Goal: Task Accomplishment & Management: Use online tool/utility

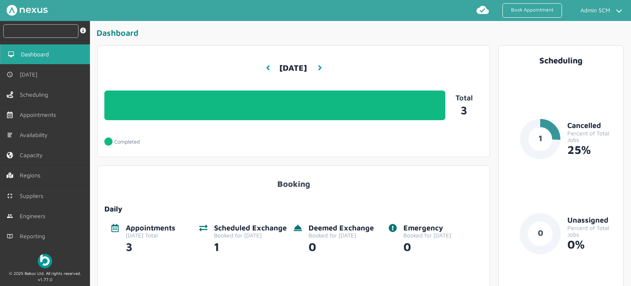
click at [62, 32] on input "text" at bounding box center [40, 31] width 75 height 14
paste input "RUE/114871"
type input "RUE/114871"
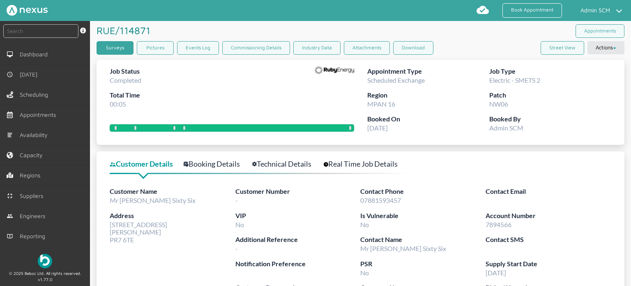
click at [119, 51] on link "Surveys" at bounding box center [115, 48] width 37 height 14
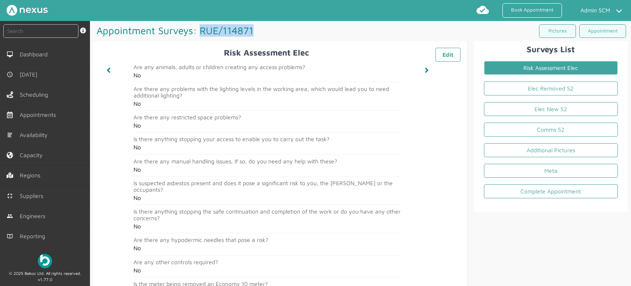
drag, startPoint x: 199, startPoint y: 32, endPoint x: 252, endPoint y: 31, distance: 52.6
click at [252, 31] on h1 "Appointment Surveys: RUE/114871 ️️️" at bounding box center [226, 30] width 267 height 19
copy h1 "RUE/114871"
click at [310, 32] on h1 "Appointment Surveys: RUE/114871 ️️️" at bounding box center [226, 30] width 267 height 19
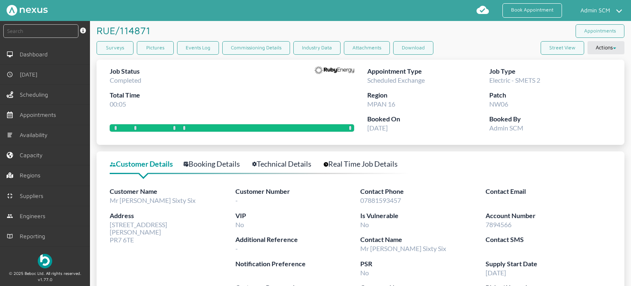
drag, startPoint x: 110, startPoint y: 223, endPoint x: 143, endPoint y: 239, distance: 36.2
click at [143, 239] on div "Address [STREET_ADDRESS]" at bounding box center [172, 226] width 125 height 33
copy span "[STREET_ADDRESS]"
click at [279, 164] on link "Technical Details" at bounding box center [286, 164] width 68 height 12
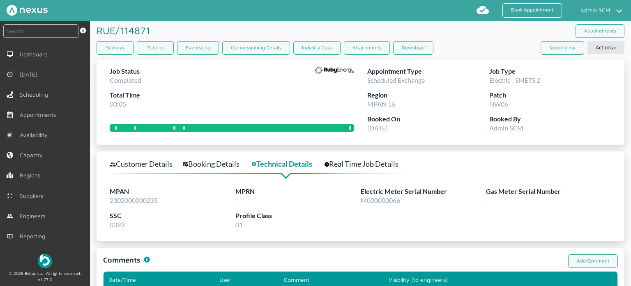
click at [156, 197] on span "2302000000235" at bounding box center [134, 200] width 48 height 8
copy span "2302000000235"
click at [229, 166] on link "Booking Details" at bounding box center [215, 164] width 65 height 12
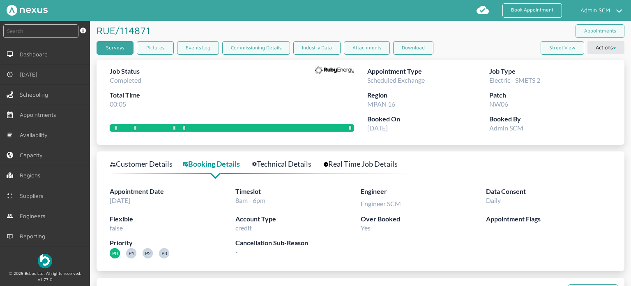
click at [110, 46] on link "Surveys" at bounding box center [115, 48] width 37 height 14
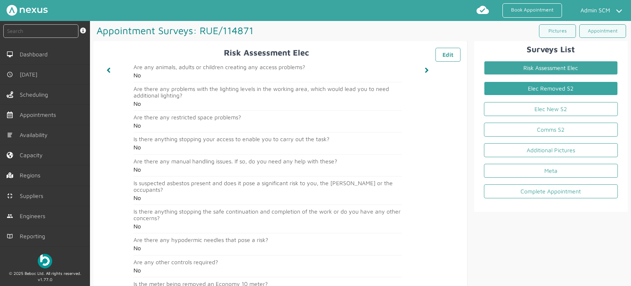
click at [543, 88] on link "Elec Removed S2" at bounding box center [551, 88] width 134 height 14
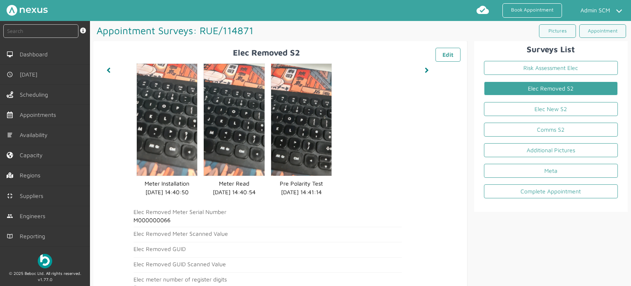
click at [344, 33] on h1 "Appointment Surveys: RUE/114871 ️️️" at bounding box center [226, 30] width 267 height 19
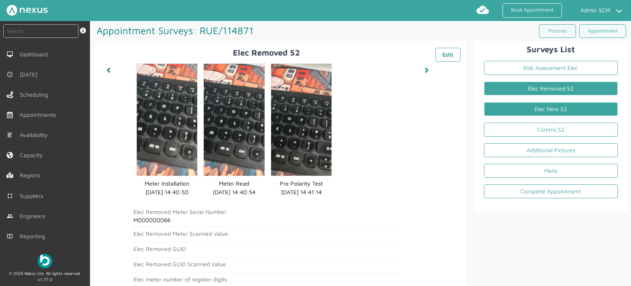
click at [540, 106] on link "Elec New S2" at bounding box center [551, 109] width 134 height 14
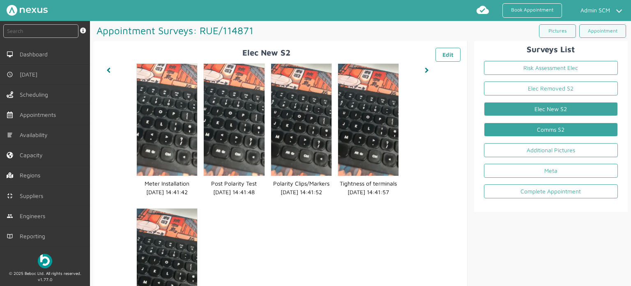
click at [531, 127] on link "Comms S2" at bounding box center [551, 129] width 134 height 14
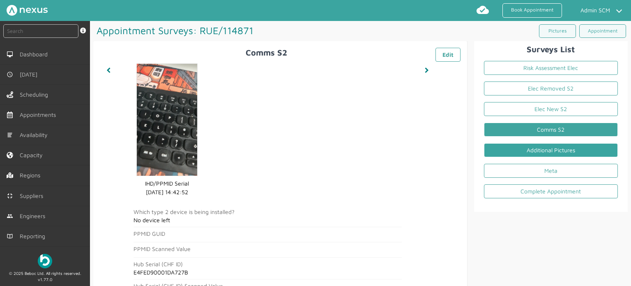
click at [528, 151] on link "Additional Pictures" at bounding box center [551, 150] width 134 height 14
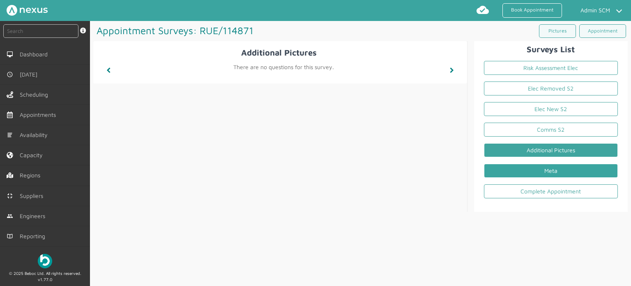
click at [533, 169] on link "Meta" at bounding box center [551, 171] width 134 height 14
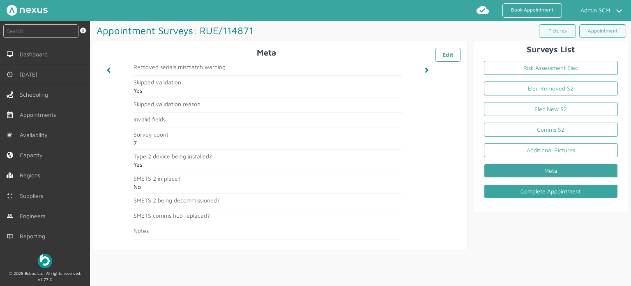
click at [529, 187] on link "Complete Appointment" at bounding box center [551, 191] width 134 height 14
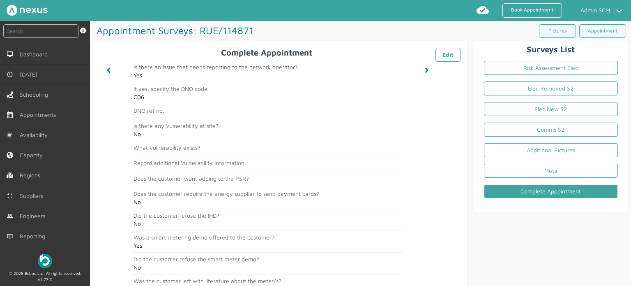
click at [526, 80] on li "Elec Removed S2" at bounding box center [551, 90] width 147 height 21
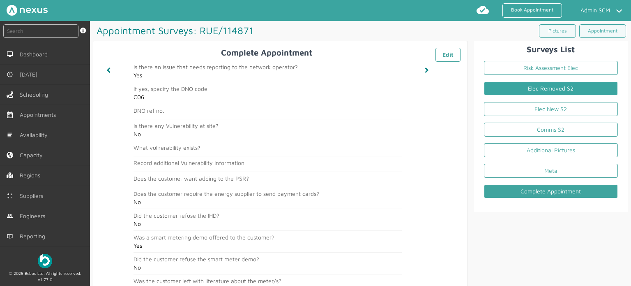
click at [524, 83] on link "Elec Removed S2" at bounding box center [551, 88] width 134 height 14
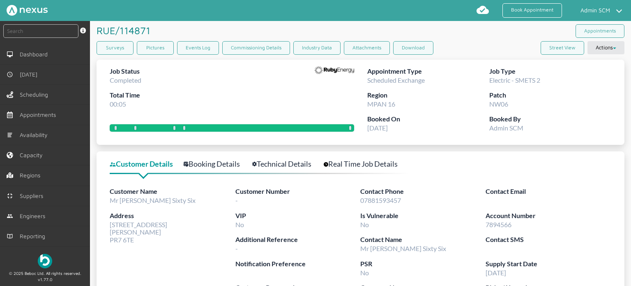
click at [322, 27] on div "RUE/114871 ️️️" at bounding box center [229, 30] width 264 height 19
click at [99, 46] on link "Surveys" at bounding box center [115, 48] width 37 height 14
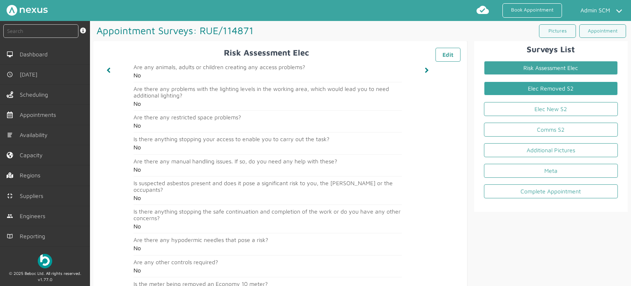
click at [547, 86] on link "Elec Removed S2" at bounding box center [551, 88] width 134 height 14
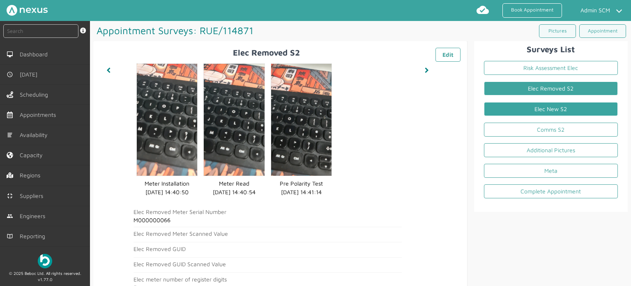
click at [514, 110] on link "Elec New S2" at bounding box center [551, 109] width 134 height 14
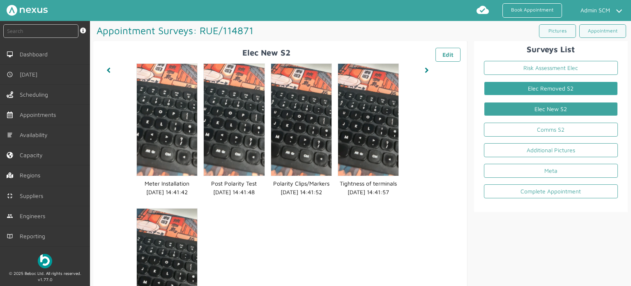
click at [544, 88] on link "Elec Removed S2" at bounding box center [551, 88] width 134 height 14
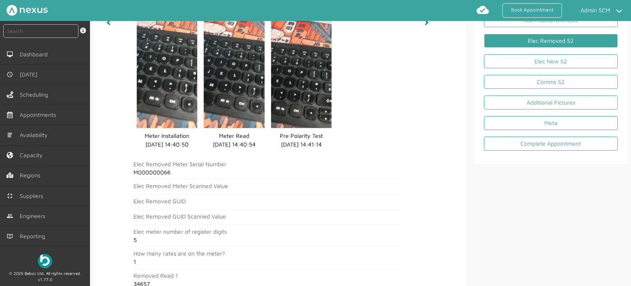
scroll to position [41, 0]
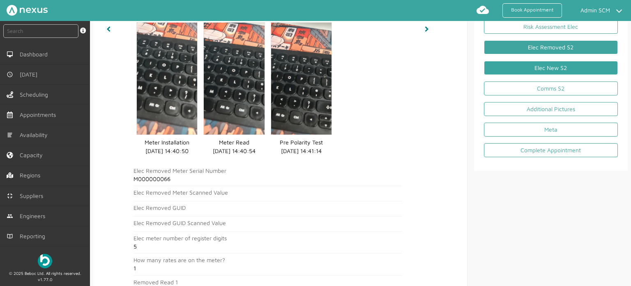
click at [510, 67] on link "Elec New S2" at bounding box center [551, 68] width 134 height 14
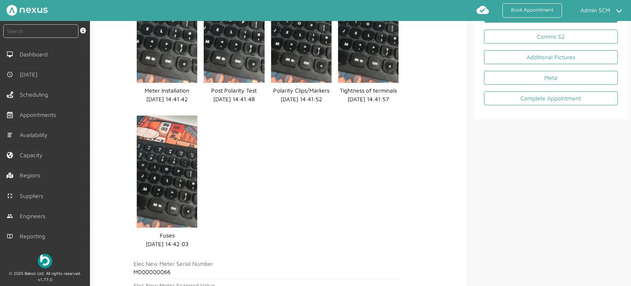
scroll to position [83, 0]
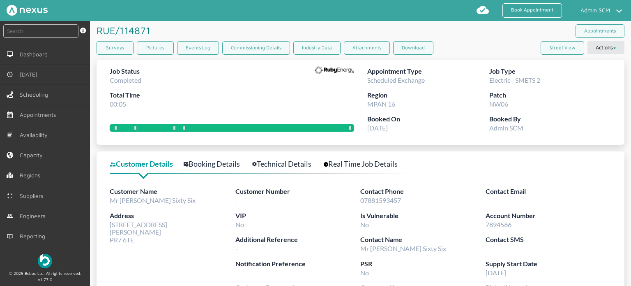
click at [225, 162] on link "Booking Details" at bounding box center [216, 164] width 65 height 12
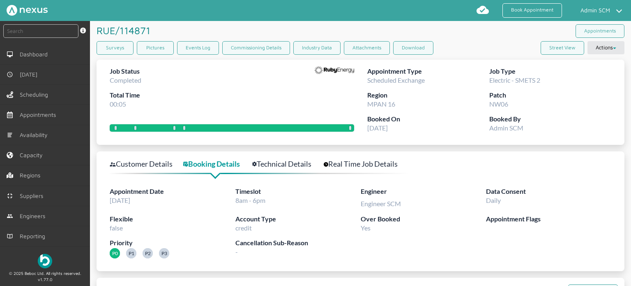
click at [288, 169] on div at bounding box center [259, 171] width 299 height 5
click at [286, 161] on link "Technical Details" at bounding box center [286, 164] width 68 height 12
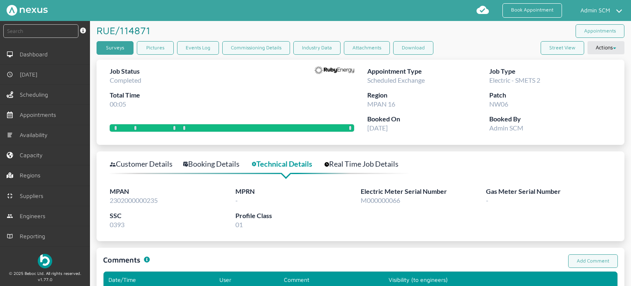
click at [107, 44] on link "Surveys" at bounding box center [115, 48] width 37 height 14
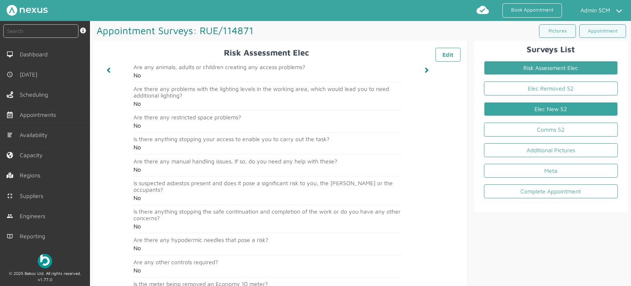
click at [564, 109] on link "Elec New S2" at bounding box center [551, 109] width 134 height 14
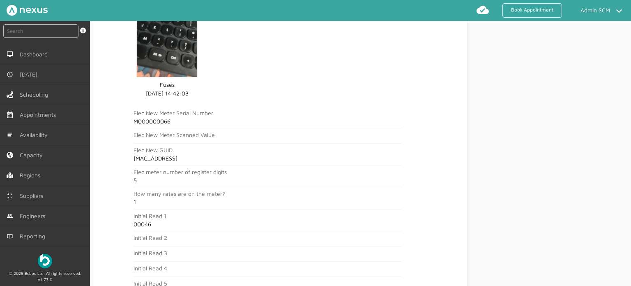
scroll to position [247, 0]
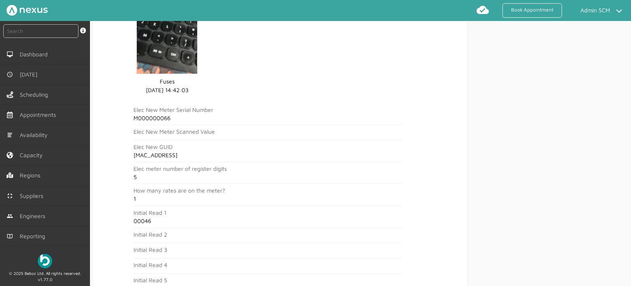
click at [156, 118] on h2 "M000000066" at bounding box center [268, 118] width 268 height 7
copy h2 "M000000066"
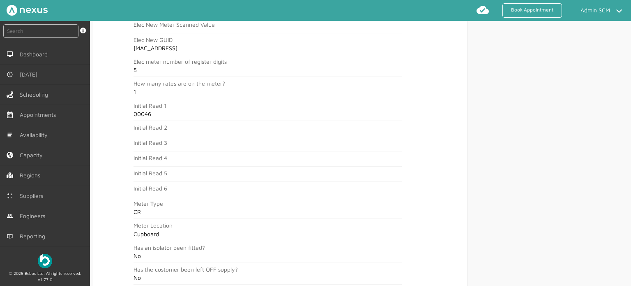
scroll to position [370, 0]
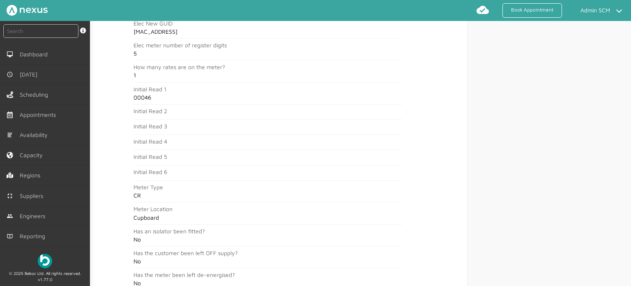
click at [142, 97] on h2 "00046" at bounding box center [268, 97] width 268 height 7
click at [141, 97] on h2 "00046" at bounding box center [268, 97] width 268 height 7
copy h2 "0"
click at [156, 97] on h2 "00046" at bounding box center [268, 97] width 268 height 7
click at [143, 97] on h2 "00046" at bounding box center [268, 97] width 268 height 7
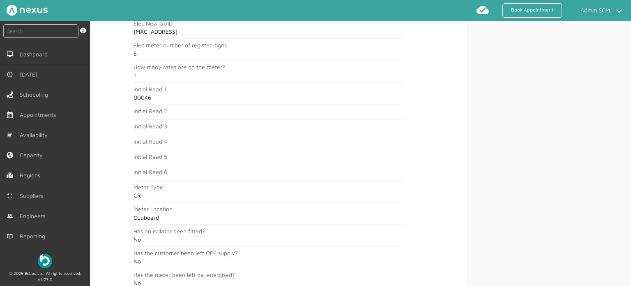
click at [143, 97] on h2 "00046" at bounding box center [268, 97] width 268 height 7
copy h2 "00046"
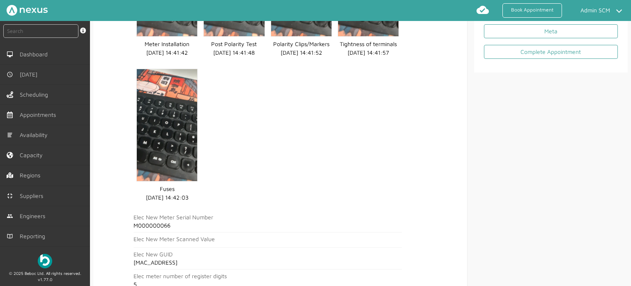
scroll to position [0, 0]
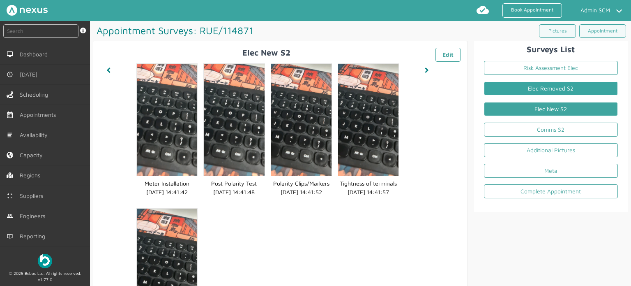
click at [547, 87] on link "Elec Removed S2" at bounding box center [551, 88] width 134 height 14
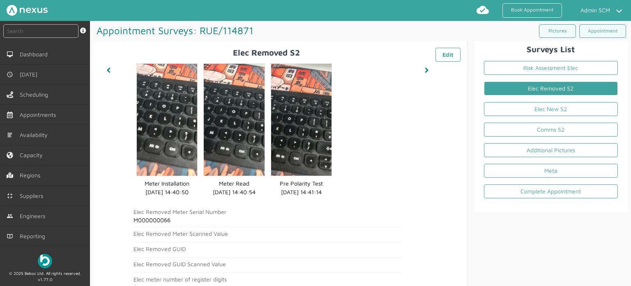
click at [141, 222] on h2 "M000000066" at bounding box center [268, 220] width 268 height 7
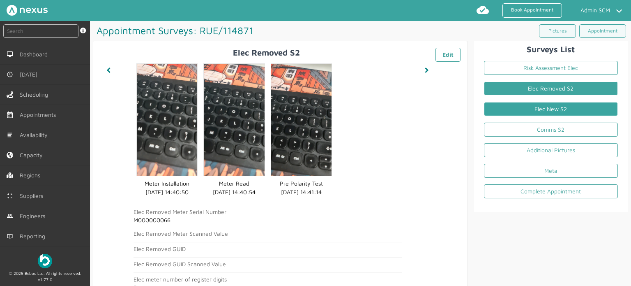
click at [529, 108] on link "Elec New S2" at bounding box center [551, 109] width 134 height 14
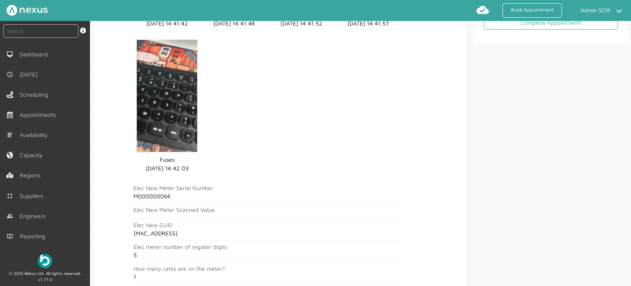
scroll to position [164, 0]
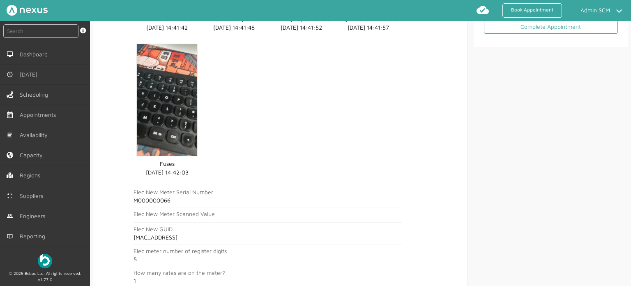
click at [155, 199] on h2 "M000000066" at bounding box center [268, 200] width 268 height 7
copy h2 "M000000066"
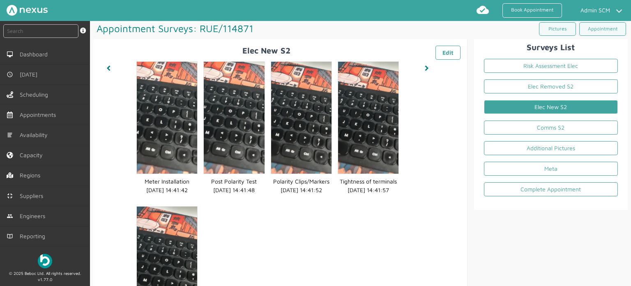
scroll to position [0, 0]
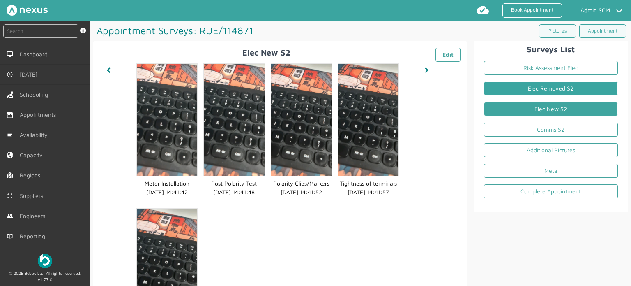
click at [529, 88] on link "Elec Removed S2" at bounding box center [551, 88] width 134 height 14
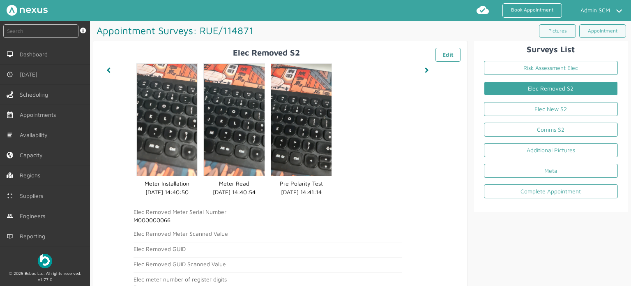
click at [327, 31] on h1 "Appointment Surveys: RUE/114871 ️️️" at bounding box center [226, 30] width 267 height 19
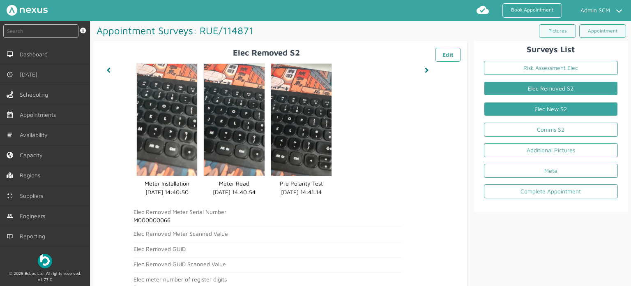
click at [531, 110] on link "Elec New S2" at bounding box center [551, 109] width 134 height 14
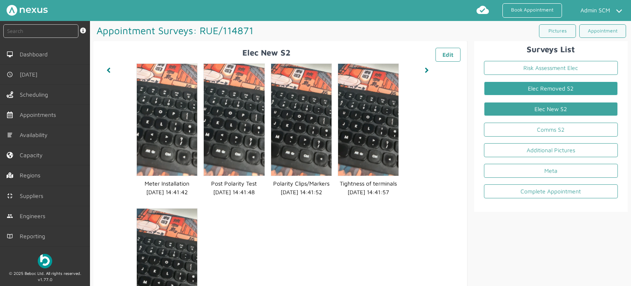
click at [528, 89] on link "Elec Removed S2" at bounding box center [551, 88] width 134 height 14
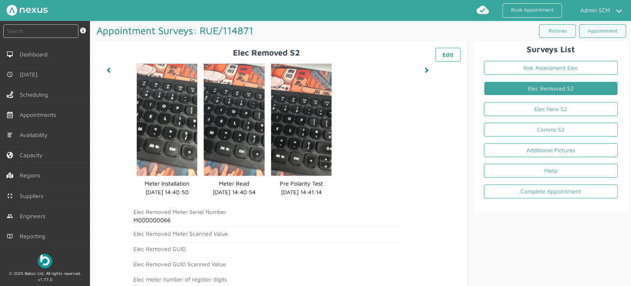
click at [164, 220] on h2 "M000000066" at bounding box center [268, 220] width 268 height 7
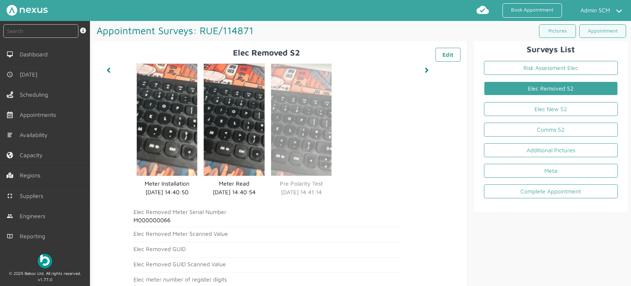
copy h2 "M000000066"
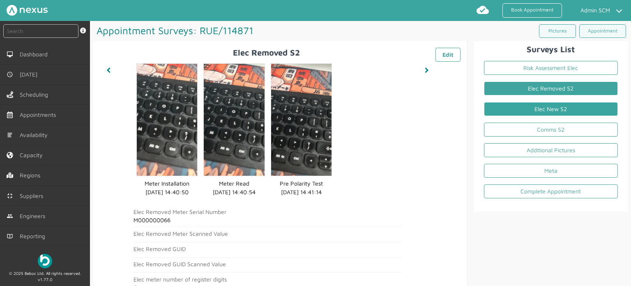
click at [575, 109] on link "Elec New S2" at bounding box center [551, 109] width 134 height 14
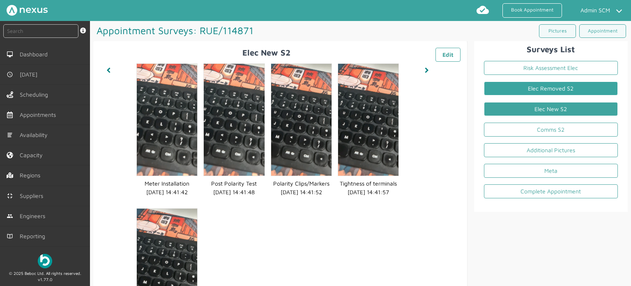
click at [537, 89] on link "Elec Removed S2" at bounding box center [551, 88] width 134 height 14
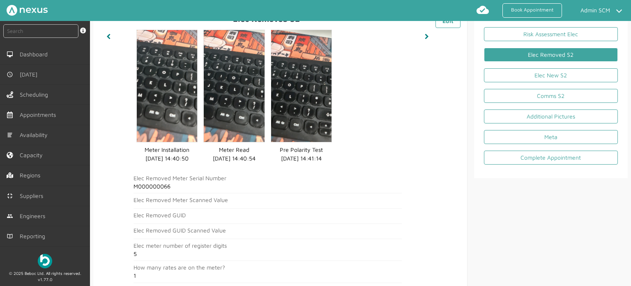
scroll to position [123, 0]
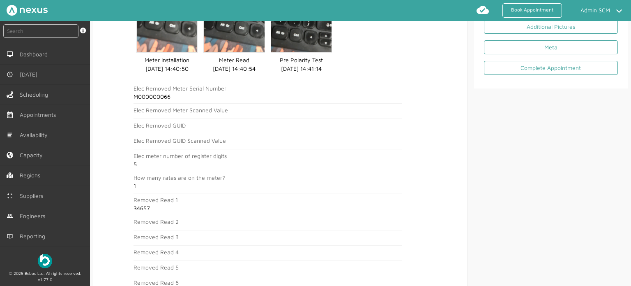
click at [140, 205] on h2 "34657" at bounding box center [268, 208] width 268 height 7
click at [141, 206] on h2 "34657" at bounding box center [268, 208] width 268 height 7
copy h2 "34657"
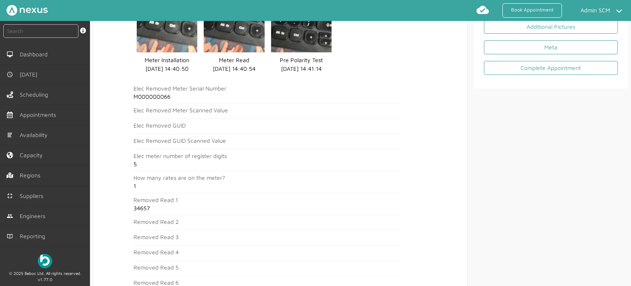
scroll to position [0, 0]
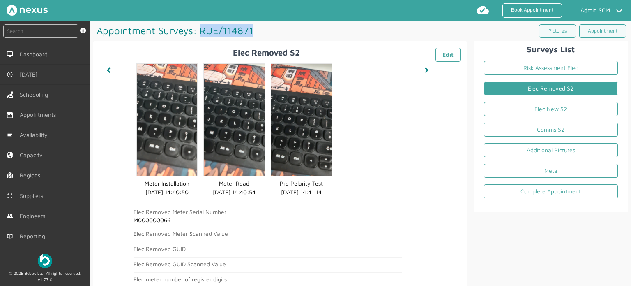
drag, startPoint x: 199, startPoint y: 32, endPoint x: 253, endPoint y: 31, distance: 53.8
click at [253, 31] on h1 "Appointment Surveys: RUE/114871 ️️️" at bounding box center [226, 30] width 267 height 19
copy h1 "RUE/114871"
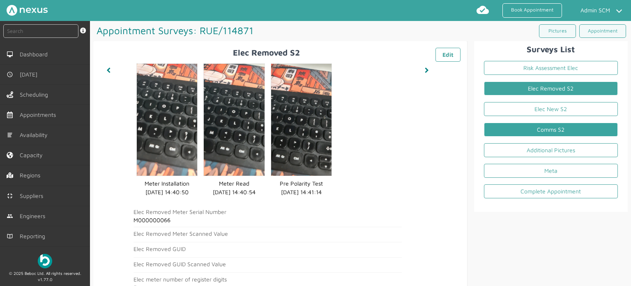
click at [558, 125] on link "Comms S2" at bounding box center [551, 129] width 134 height 14
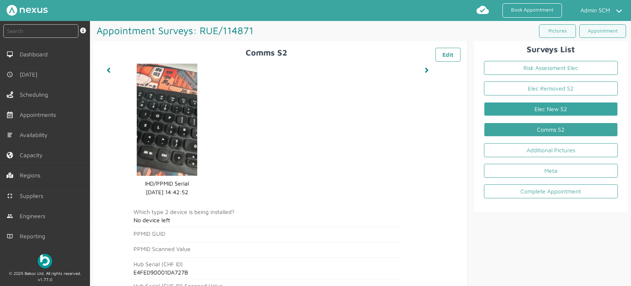
click at [545, 113] on link "Elec New S2" at bounding box center [551, 109] width 134 height 14
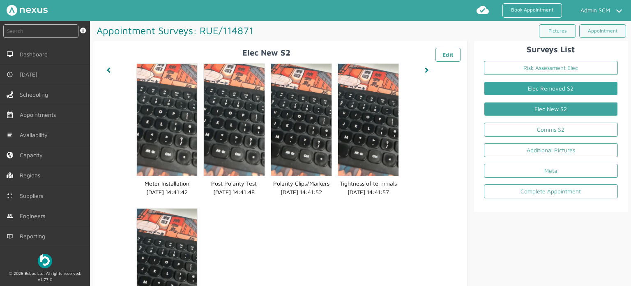
click at [556, 85] on link "Elec Removed S2" at bounding box center [551, 88] width 134 height 14
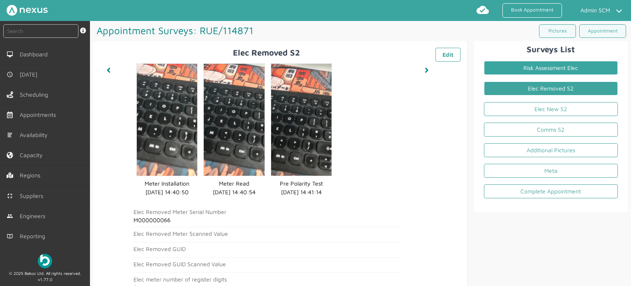
click at [517, 68] on link "Risk Assessment Elec" at bounding box center [551, 68] width 134 height 14
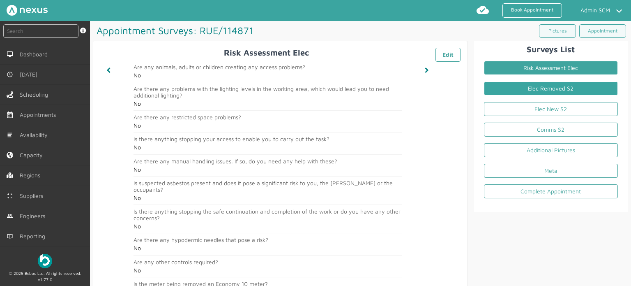
click at [548, 88] on link "Elec Removed S2" at bounding box center [551, 88] width 134 height 14
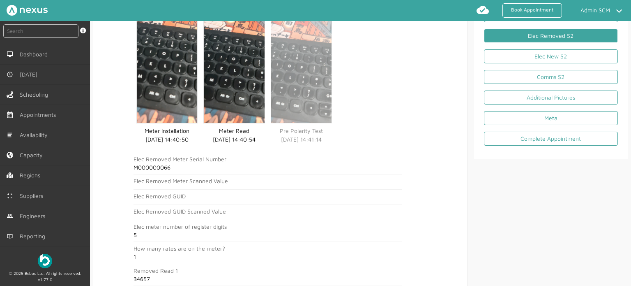
scroll to position [7, 0]
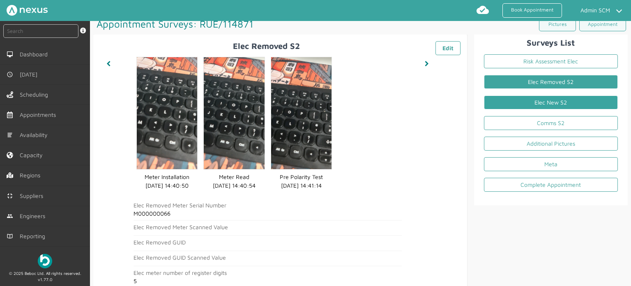
click at [536, 105] on link "Elec New S2" at bounding box center [551, 102] width 134 height 14
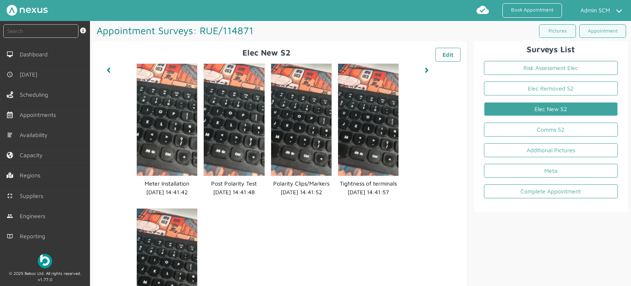
scroll to position [0, 0]
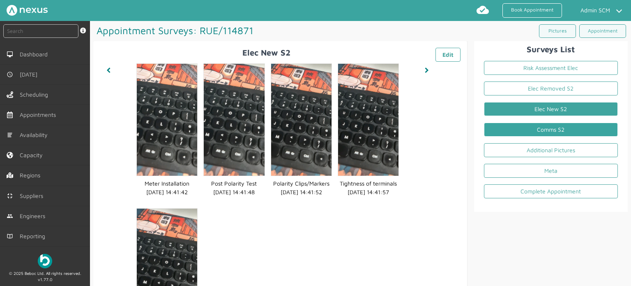
click at [520, 134] on link "Comms S2" at bounding box center [551, 129] width 134 height 14
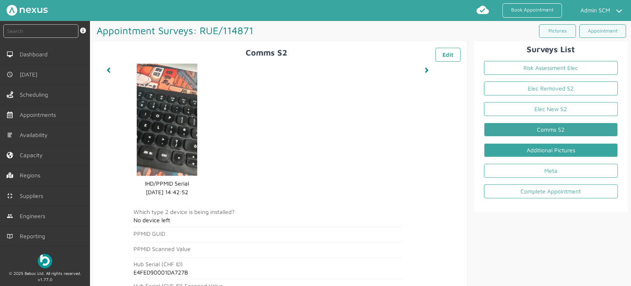
click at [520, 148] on link "Additional Pictures" at bounding box center [551, 150] width 134 height 14
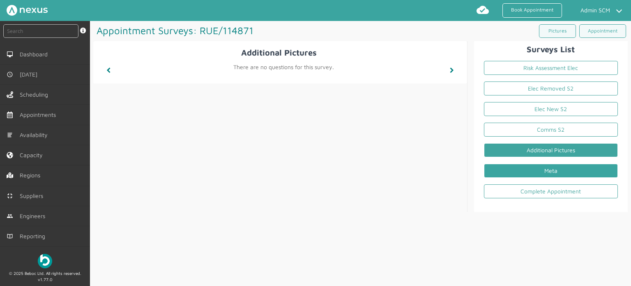
click at [532, 170] on link "Meta" at bounding box center [551, 171] width 134 height 14
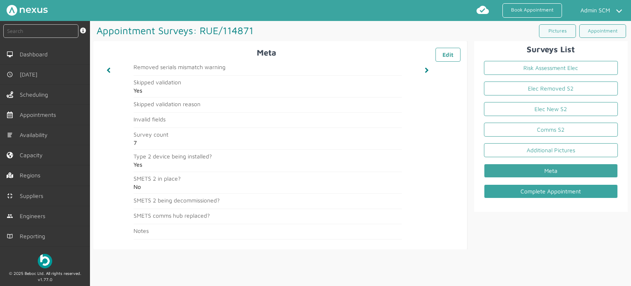
click at [545, 192] on link "Complete Appointment" at bounding box center [551, 191] width 134 height 14
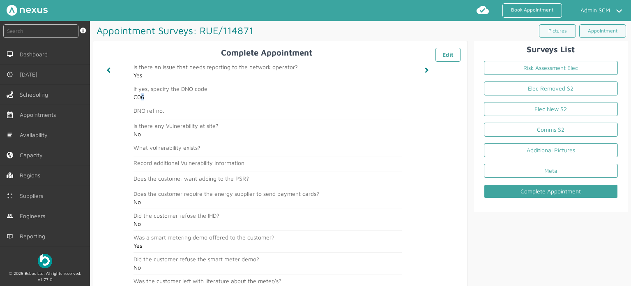
click at [139, 96] on h2 "C06" at bounding box center [268, 97] width 268 height 7
click at [144, 97] on h2 "C06" at bounding box center [268, 97] width 268 height 7
drag, startPoint x: 143, startPoint y: 98, endPoint x: 133, endPoint y: 100, distance: 9.7
click at [134, 100] on article "If yes, specify the DNO code C06" at bounding box center [268, 94] width 268 height 18
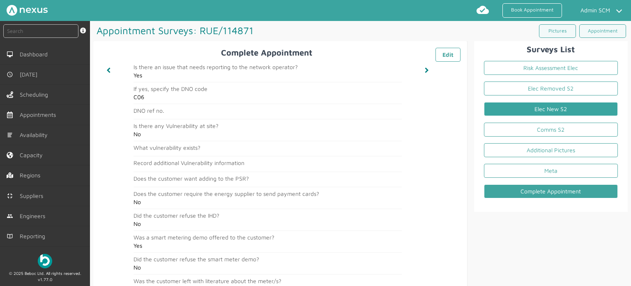
click at [530, 108] on link "Elec New S2" at bounding box center [551, 109] width 134 height 14
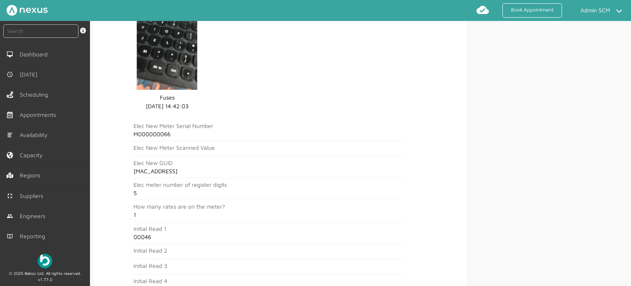
scroll to position [247, 0]
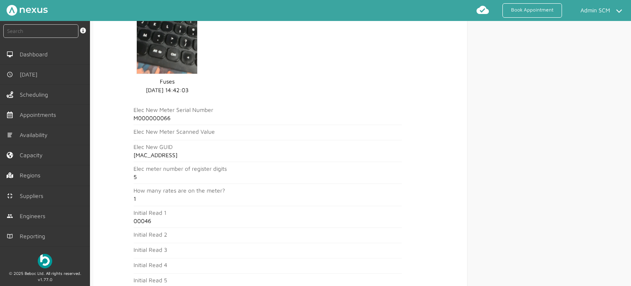
click at [155, 116] on h2 "M000000066" at bounding box center [268, 118] width 268 height 7
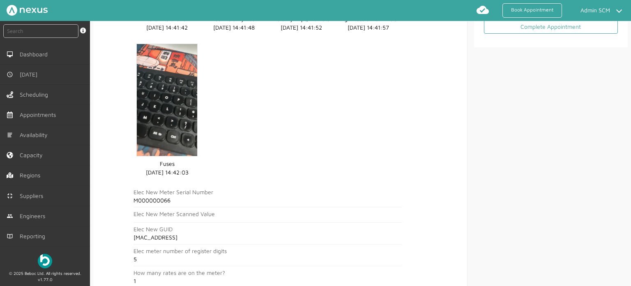
scroll to position [0, 0]
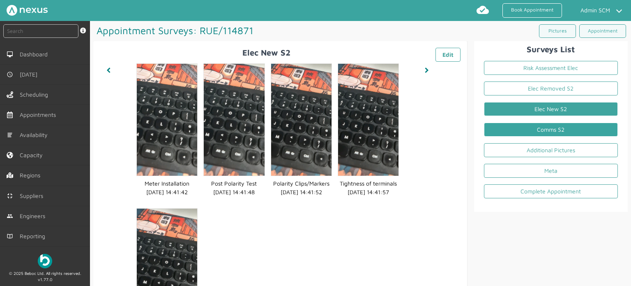
click at [551, 128] on link "Comms S2" at bounding box center [551, 129] width 134 height 14
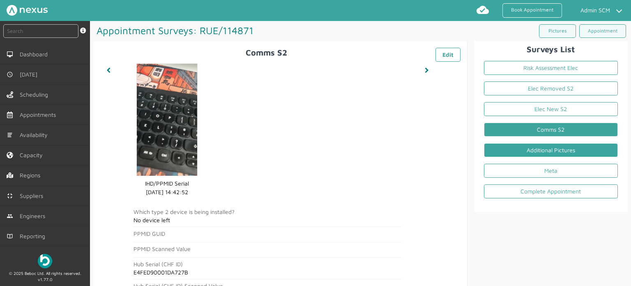
click at [572, 152] on link "Additional Pictures" at bounding box center [551, 150] width 134 height 14
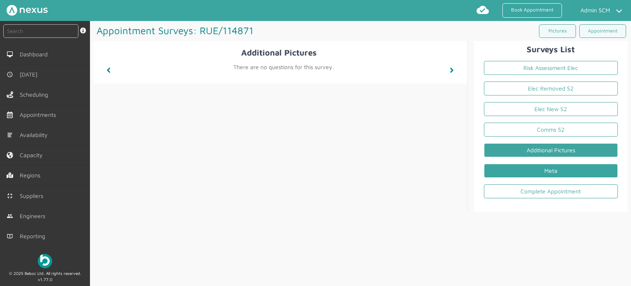
click at [549, 176] on link "Meta" at bounding box center [551, 171] width 134 height 14
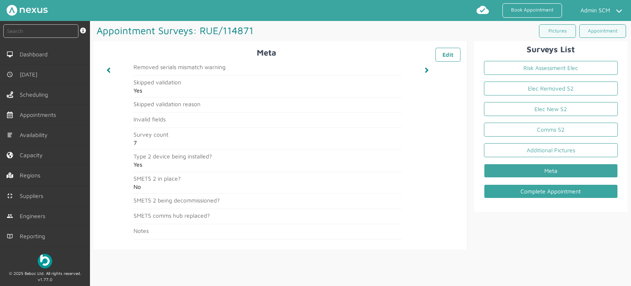
click at [558, 194] on link "Complete Appointment" at bounding box center [551, 191] width 134 height 14
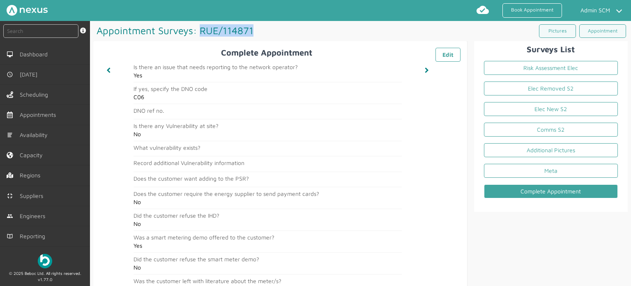
drag, startPoint x: 201, startPoint y: 28, endPoint x: 253, endPoint y: 28, distance: 52.6
click at [253, 28] on h1 "Appointment Surveys: RUE/114871 ️️️" at bounding box center [226, 30] width 267 height 19
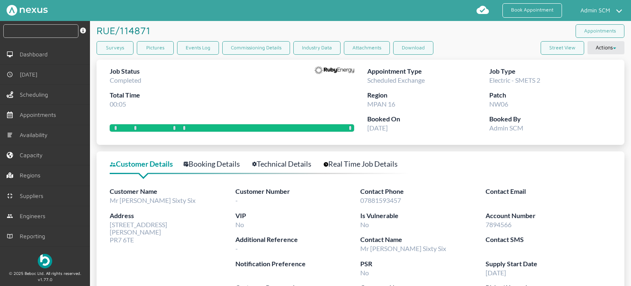
click at [44, 28] on input "text" at bounding box center [40, 31] width 75 height 14
paste input "RUE/114865"
type input "RUE/114865"
click at [277, 165] on link "Technical Details" at bounding box center [286, 164] width 68 height 12
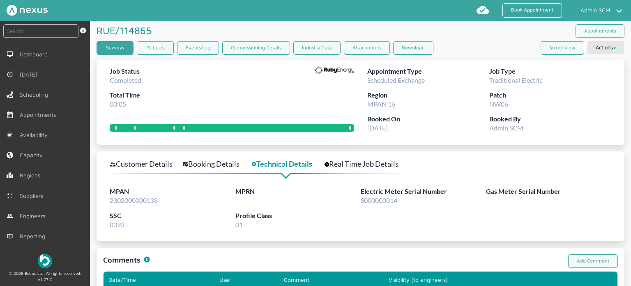
click at [104, 45] on link "Surveys" at bounding box center [115, 48] width 37 height 14
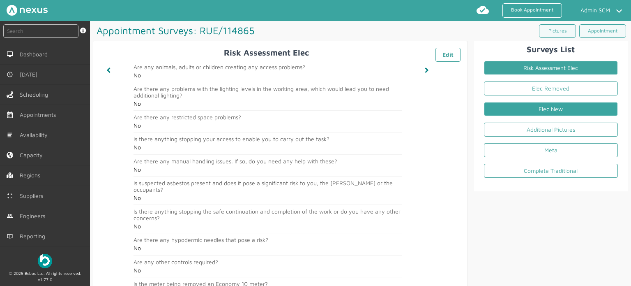
click at [551, 104] on link "Elec New" at bounding box center [551, 109] width 134 height 14
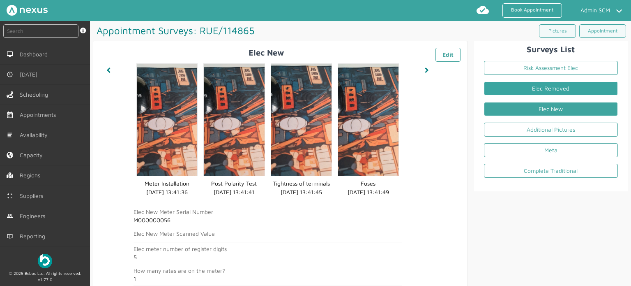
drag, startPoint x: 530, startPoint y: 87, endPoint x: 517, endPoint y: 90, distance: 13.2
click at [530, 87] on link "Elec Removed" at bounding box center [551, 88] width 134 height 14
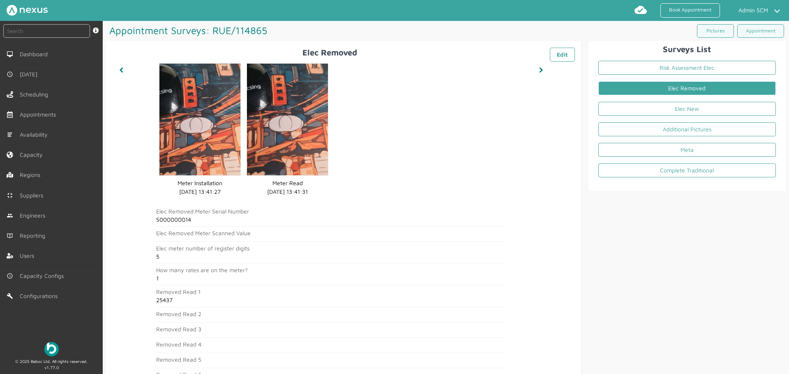
click at [511, 40] on div "Appointment Surveys: RUE/114865 ️️️ Pictures Appointment" at bounding box center [446, 31] width 680 height 20
click at [33, 33] on input "text" at bounding box center [46, 31] width 87 height 14
paste input "RUE/114871"
type input "RUE/114871"
